Goal: Task Accomplishment & Management: Manage account settings

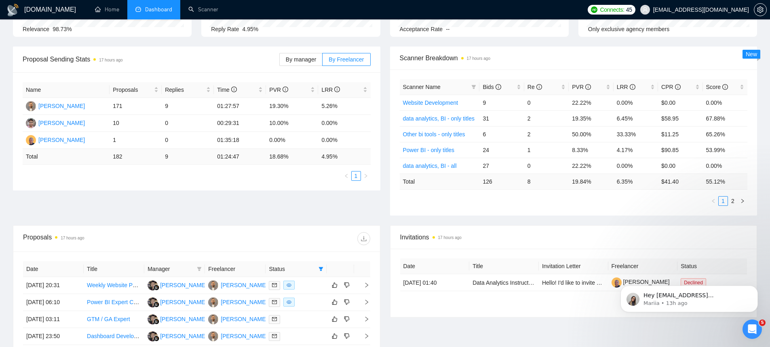
click at [158, 6] on span "Dashboard" at bounding box center [158, 9] width 27 height 7
click at [218, 11] on link "Scanner" at bounding box center [203, 9] width 30 height 7
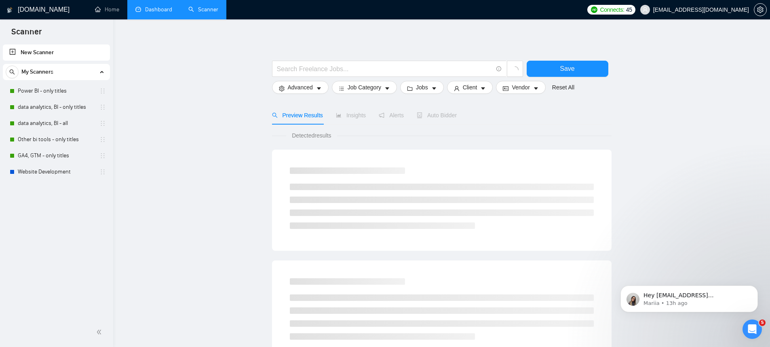
click at [153, 13] on link "Dashboard" at bounding box center [153, 9] width 37 height 7
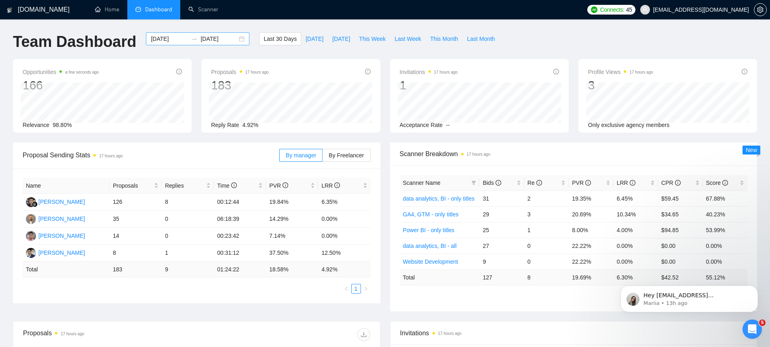
click at [232, 40] on div "[DATE] [DATE]" at bounding box center [197, 38] width 103 height 13
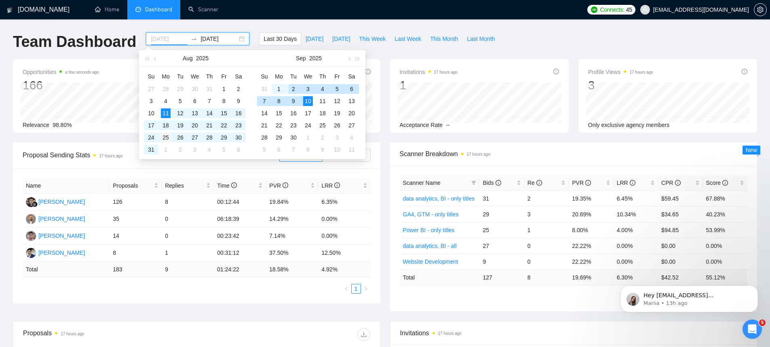
type input "[DATE]"
click at [163, 141] on div "25" at bounding box center [166, 138] width 10 height 10
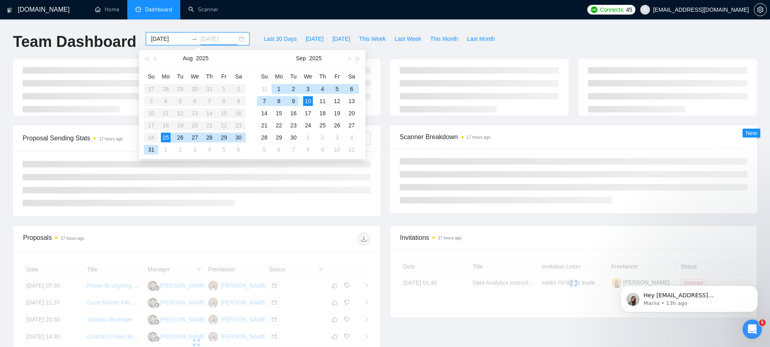
type input "[DATE]"
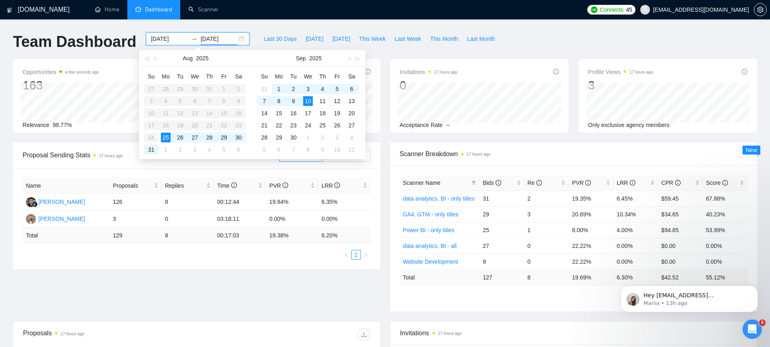
click at [399, 49] on div "Last 30 Days [DATE] [DATE] This Week Last Week This Month Last Month" at bounding box center [379, 45] width 250 height 27
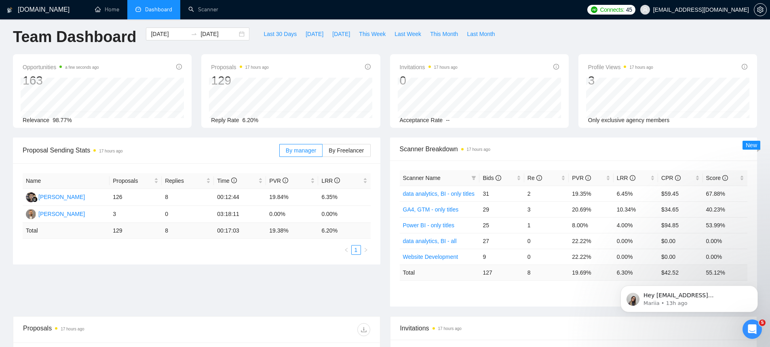
scroll to position [43, 0]
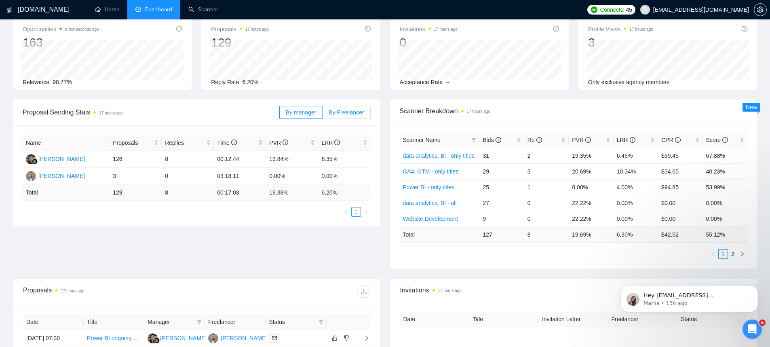
click at [360, 114] on span "By Freelancer" at bounding box center [346, 112] width 35 height 6
click at [323, 114] on input "By Freelancer" at bounding box center [323, 114] width 0 height 0
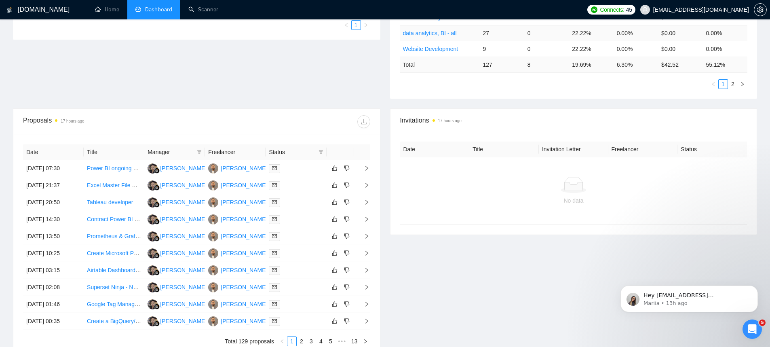
scroll to position [113, 0]
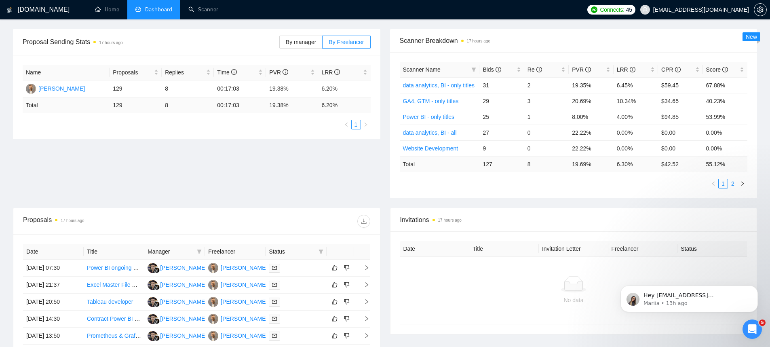
click at [735, 187] on link "2" at bounding box center [732, 183] width 9 height 9
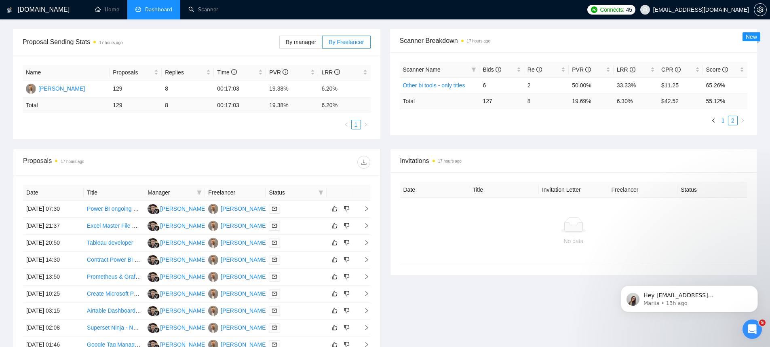
click at [723, 124] on link "1" at bounding box center [723, 120] width 9 height 9
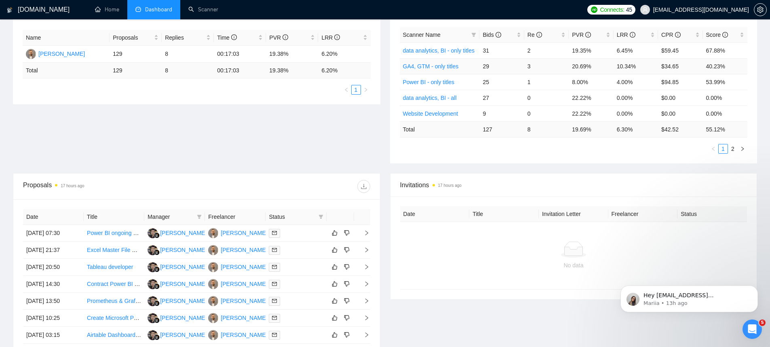
scroll to position [0, 0]
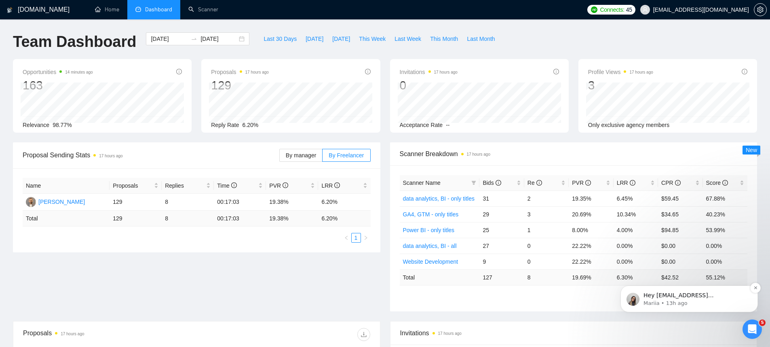
click at [726, 300] on p "Mariia • 13h ago" at bounding box center [696, 303] width 104 height 7
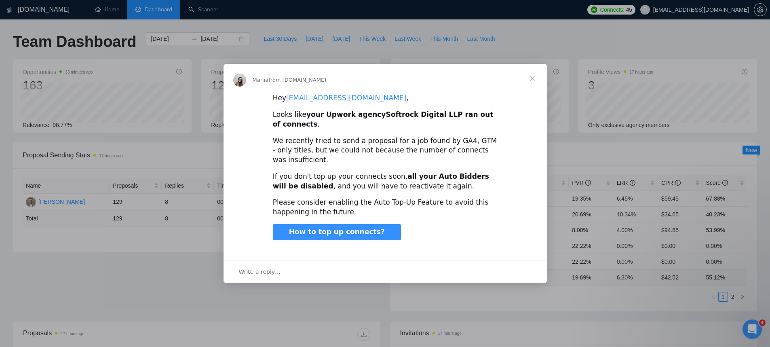
click at [599, 272] on div "Intercom messenger" at bounding box center [385, 173] width 770 height 347
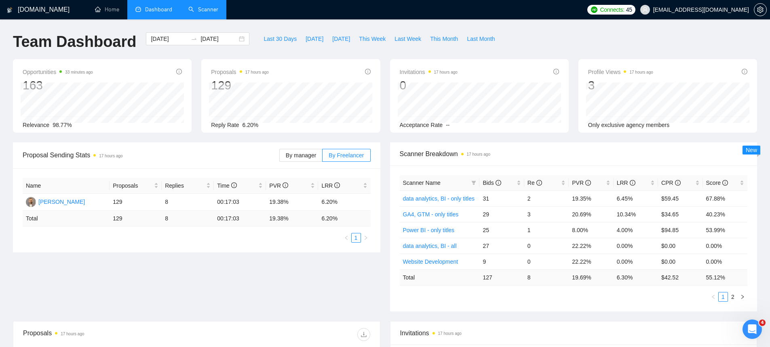
click at [218, 9] on link "Scanner" at bounding box center [203, 9] width 30 height 7
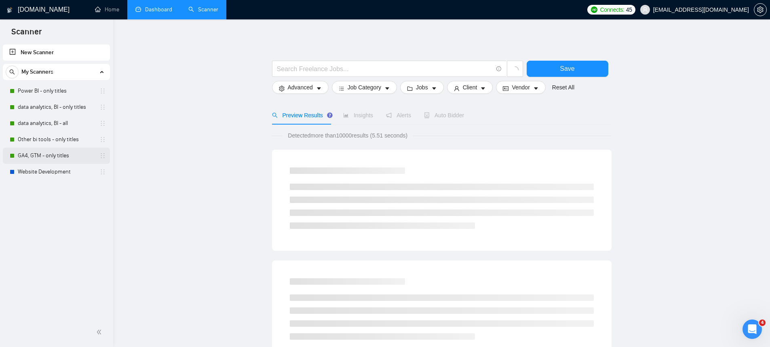
click at [58, 151] on link "GA4, GTM - only titles" at bounding box center [56, 156] width 77 height 16
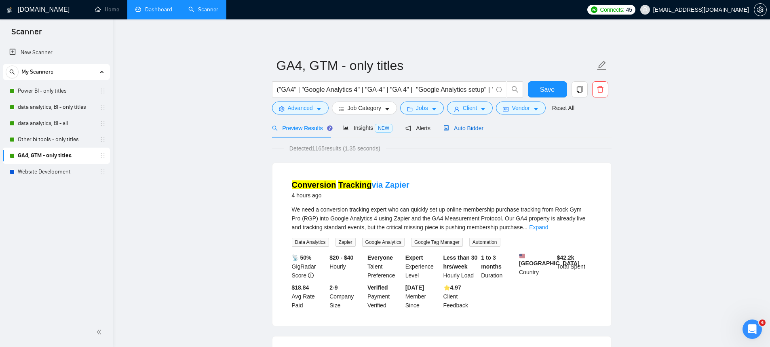
click at [458, 128] on span "Auto Bidder" at bounding box center [463, 128] width 40 height 6
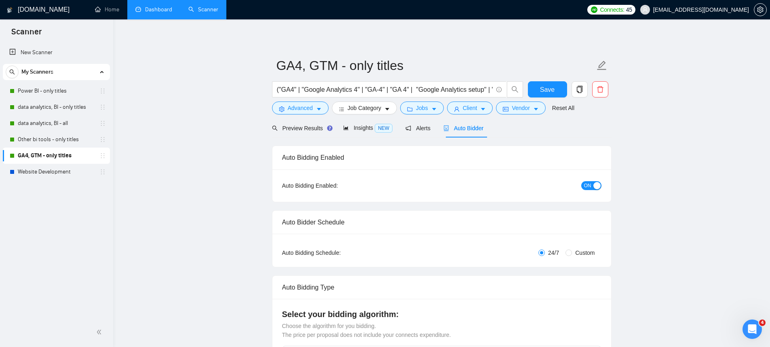
click at [587, 188] on span "ON" at bounding box center [587, 185] width 7 height 9
click at [551, 88] on span "Save" at bounding box center [547, 89] width 15 height 10
